Goal: Task Accomplishment & Management: Use online tool/utility

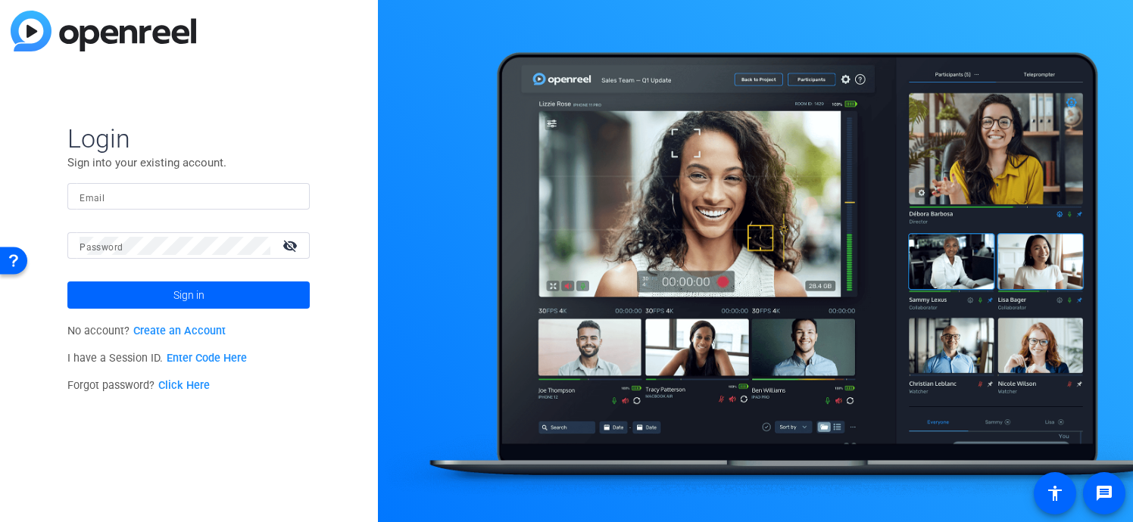
click at [107, 200] on input "Email" at bounding box center [188, 197] width 218 height 18
type input "b"
type input "[PERSON_NAME][EMAIL_ADDRESS][PERSON_NAME][DOMAIN_NAME]"
click at [67, 282] on button "Sign in" at bounding box center [188, 295] width 242 height 27
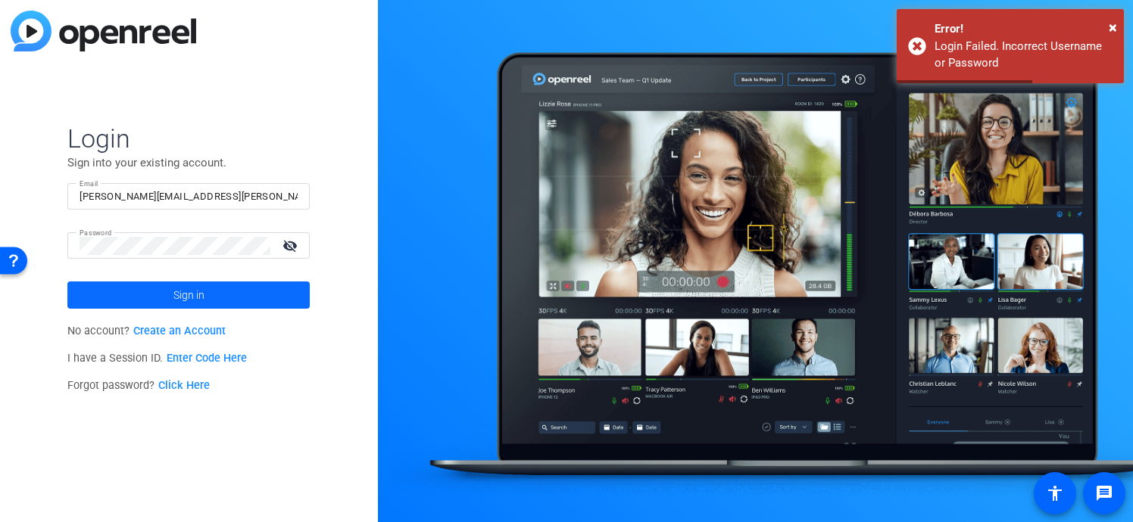
click at [198, 292] on span "Sign in" at bounding box center [188, 295] width 31 height 38
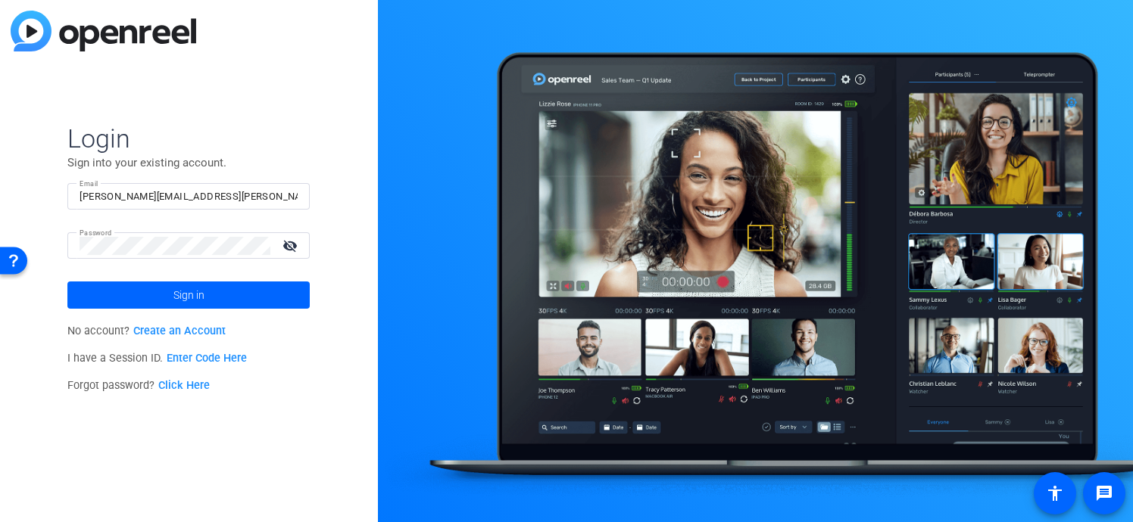
click at [196, 385] on link "Click Here" at bounding box center [183, 385] width 51 height 13
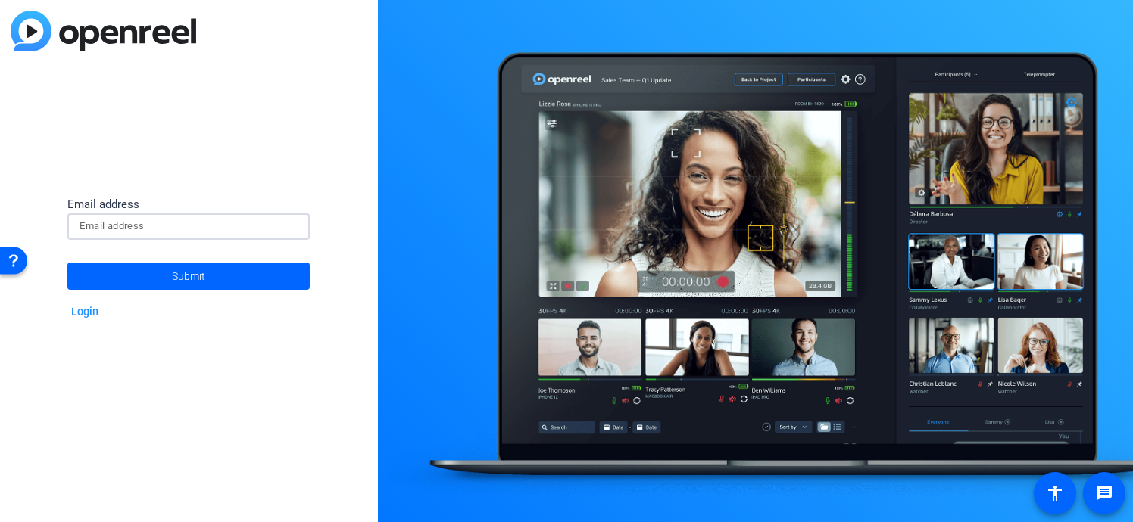
click at [235, 220] on input at bounding box center [188, 226] width 218 height 18
type input "[PERSON_NAME][EMAIL_ADDRESS][PERSON_NAME][DOMAIN_NAME]"
click at [67, 263] on button "Submit" at bounding box center [188, 276] width 242 height 27
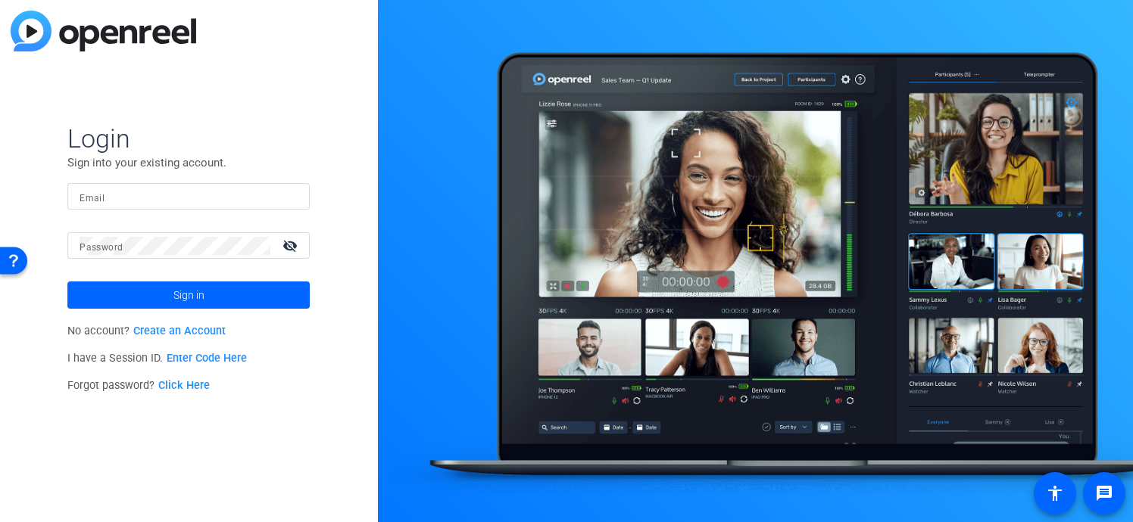
click at [188, 196] on input "Email" at bounding box center [188, 197] width 218 height 18
type input "[PERSON_NAME][EMAIL_ADDRESS][PERSON_NAME][DOMAIN_NAME]"
click at [67, 282] on button "Sign in" at bounding box center [188, 295] width 242 height 27
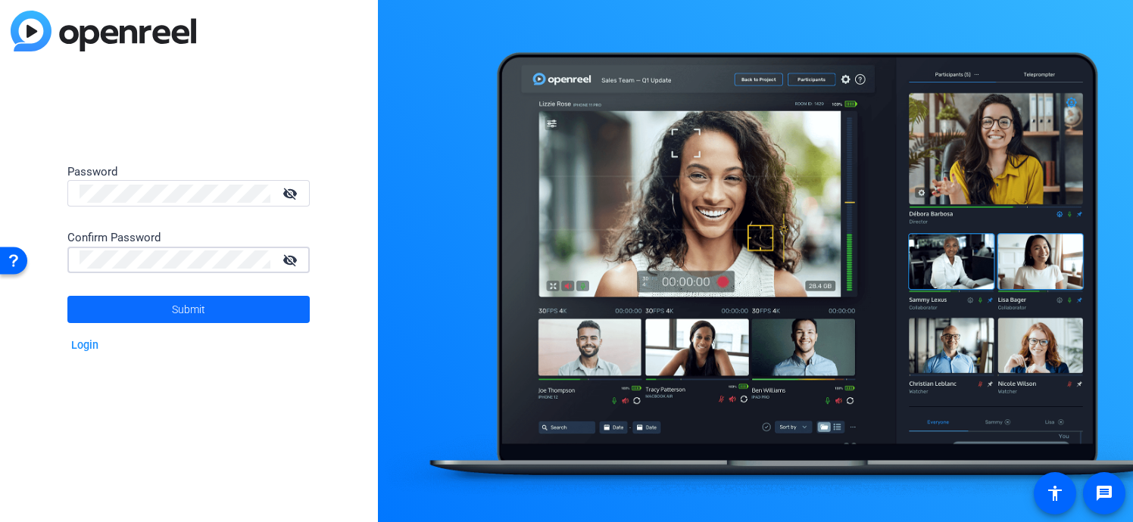
click at [202, 313] on span "Submit" at bounding box center [188, 310] width 33 height 38
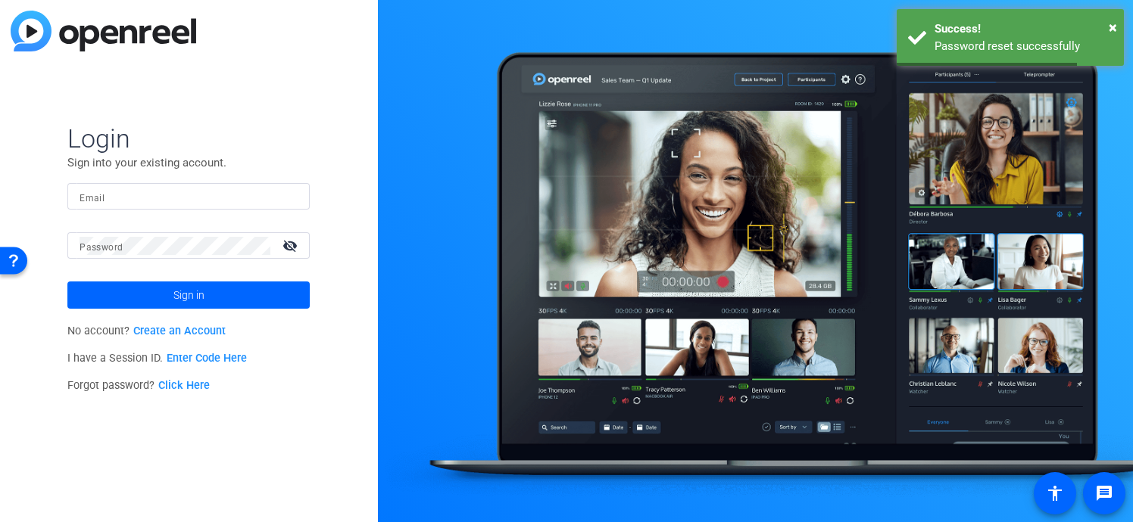
click at [211, 207] on div at bounding box center [188, 196] width 218 height 26
click at [204, 200] on input "Email" at bounding box center [188, 197] width 218 height 18
type input "[PERSON_NAME][EMAIL_ADDRESS][PERSON_NAME][DOMAIN_NAME]"
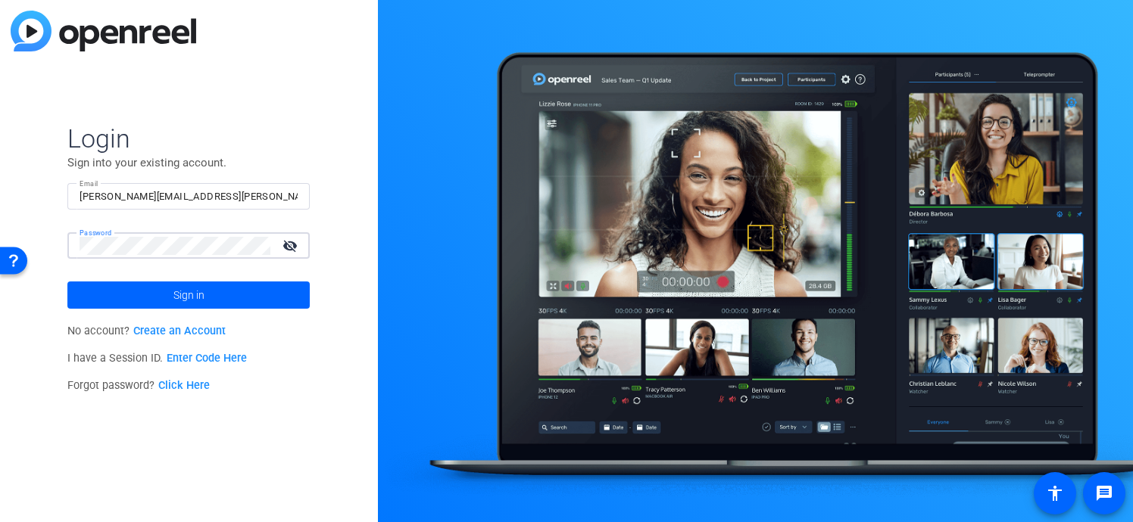
click at [67, 282] on button "Sign in" at bounding box center [188, 295] width 242 height 27
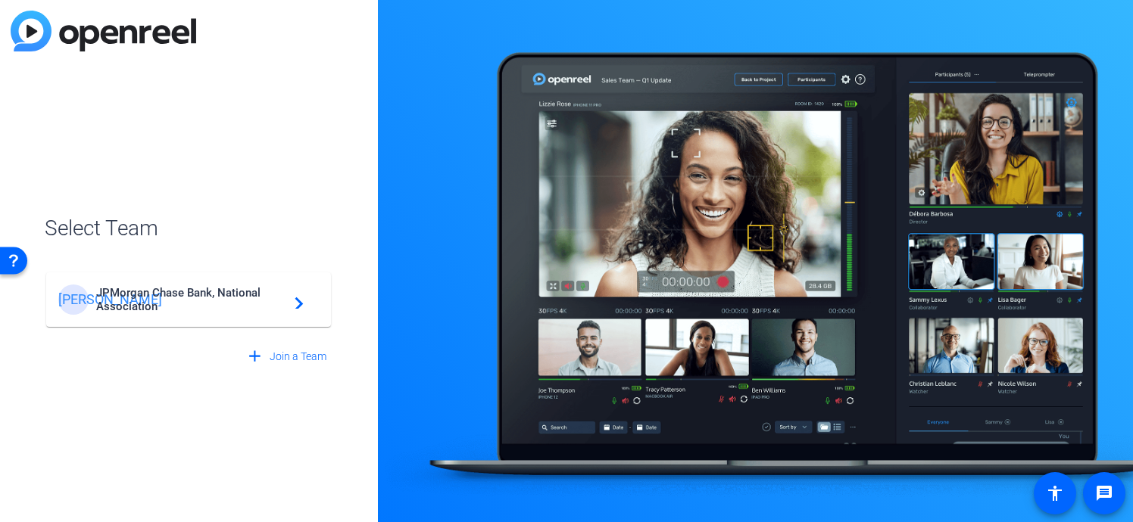
click at [187, 293] on span "JPMorgan Chase Bank, National Association" at bounding box center [190, 299] width 189 height 27
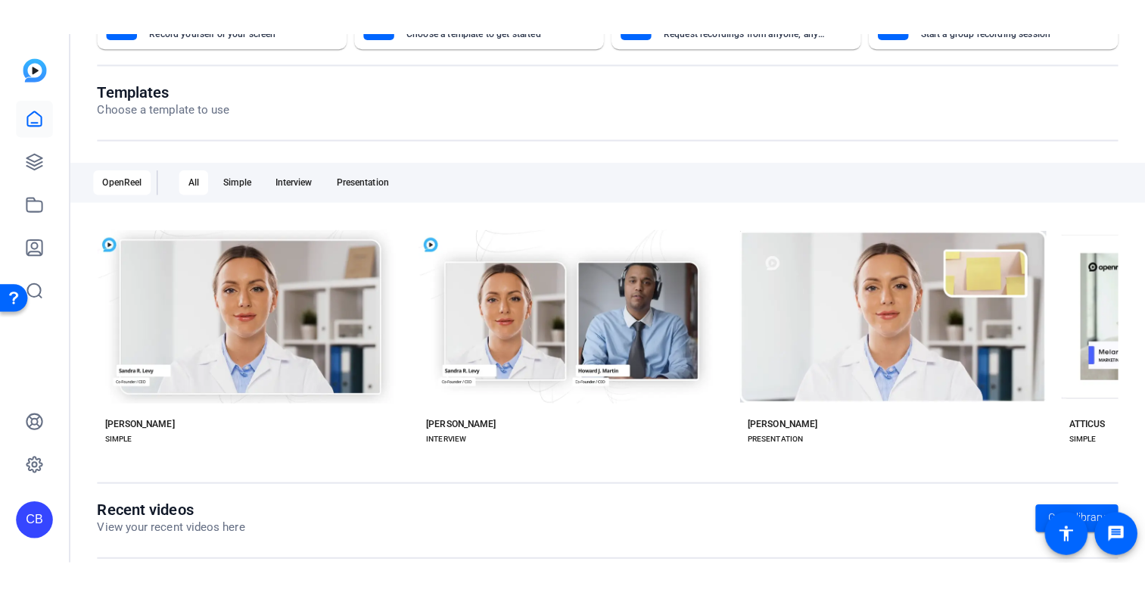
scroll to position [179, 0]
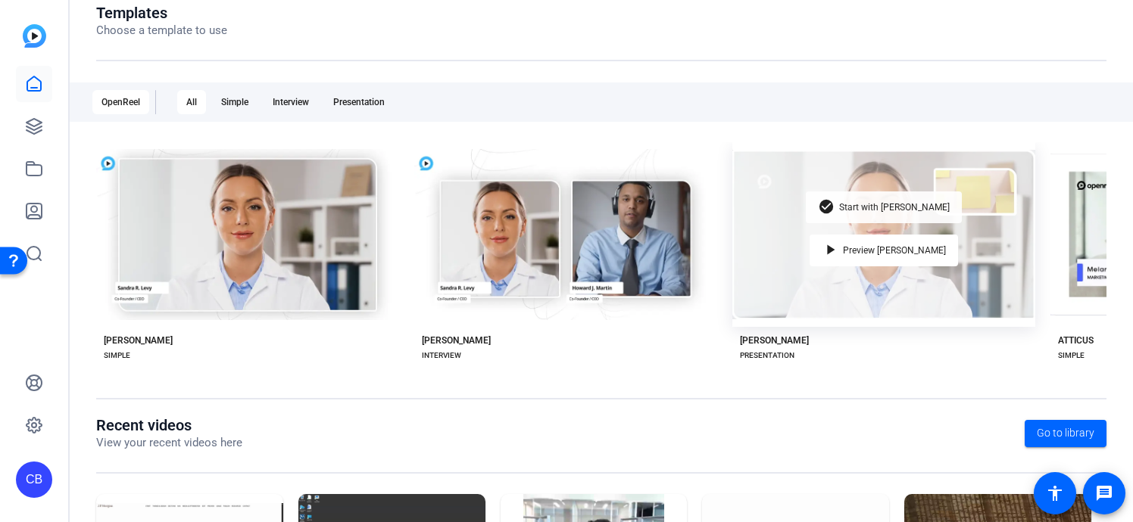
click at [890, 204] on span "Start with [PERSON_NAME]" at bounding box center [894, 207] width 111 height 9
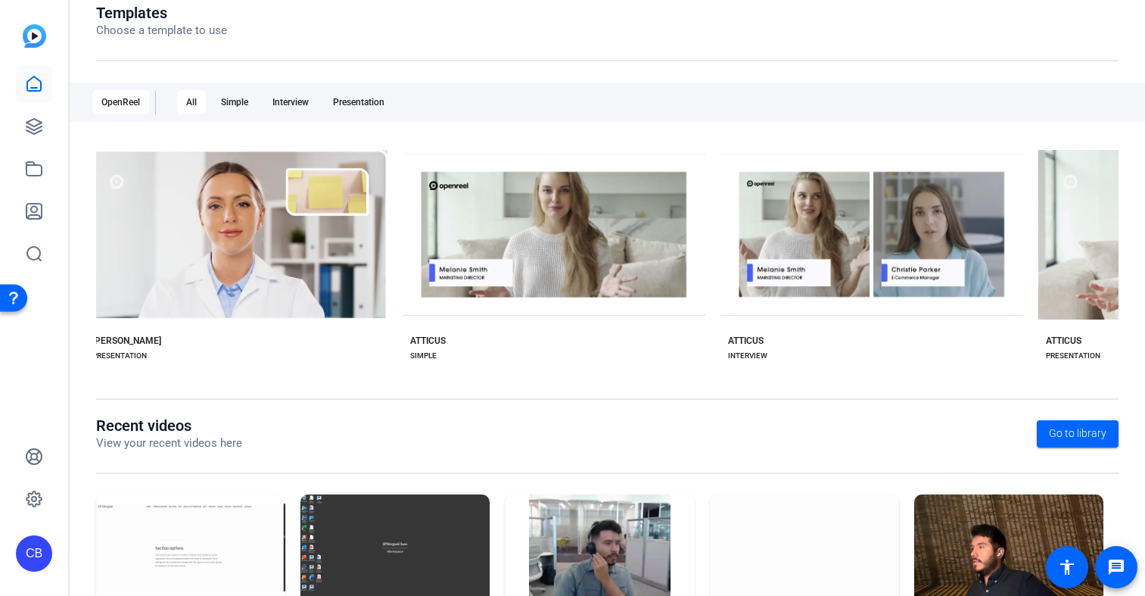
scroll to position [0, 0]
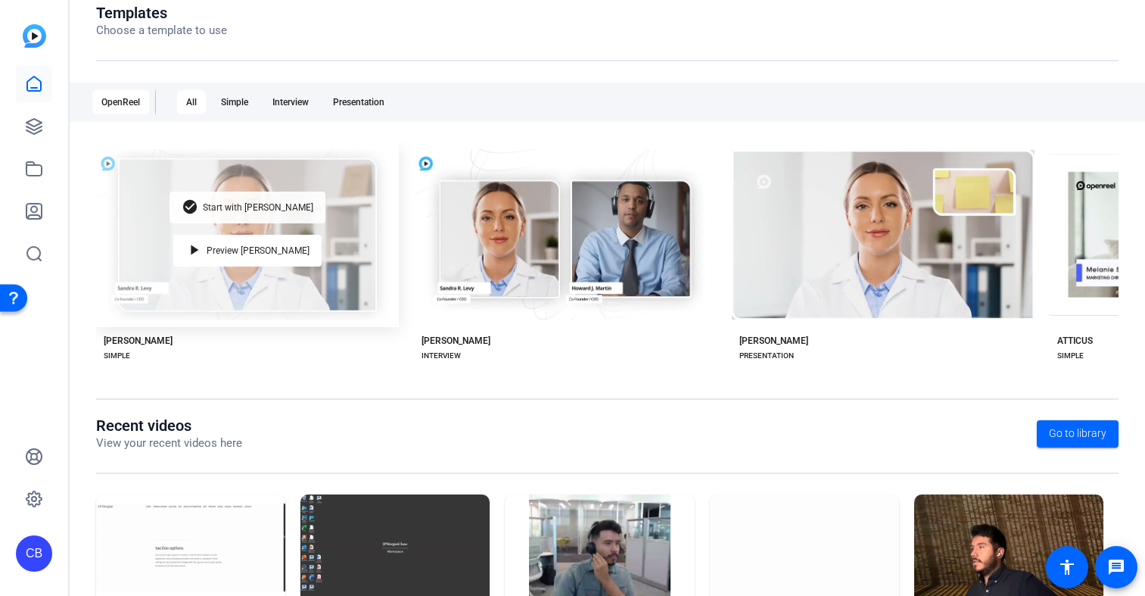
click at [284, 205] on span "Start with [PERSON_NAME]" at bounding box center [258, 207] width 111 height 9
